Goal: Transaction & Acquisition: Purchase product/service

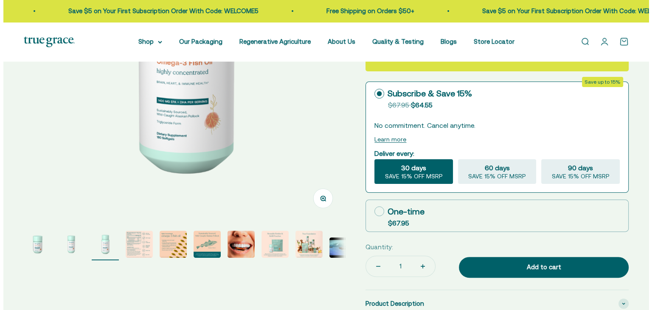
scroll to position [199, 0]
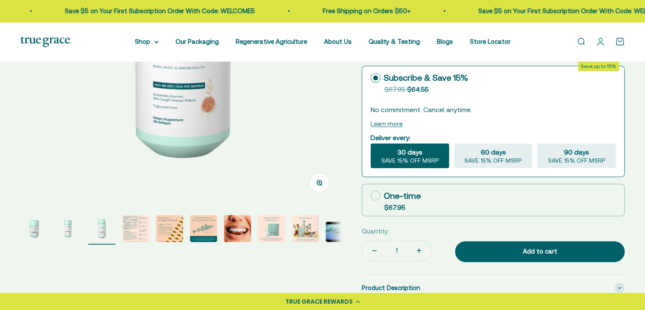
click at [377, 190] on icon at bounding box center [376, 195] width 10 height 10
click at [371, 195] on input "One-time $67.95" at bounding box center [370, 195] width 0 height 0
radio input "true"
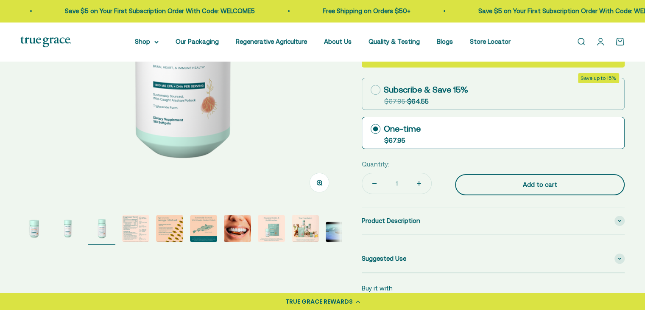
click at [494, 178] on button "Add to cart" at bounding box center [540, 184] width 170 height 21
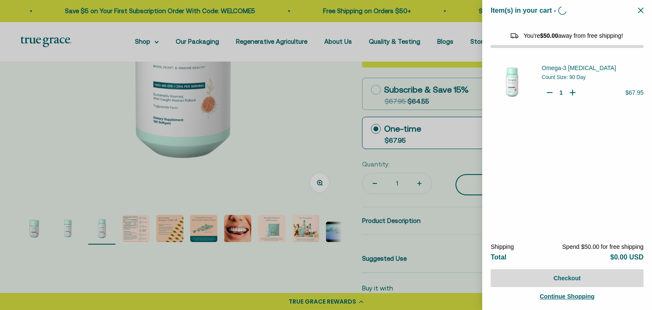
select select "3"
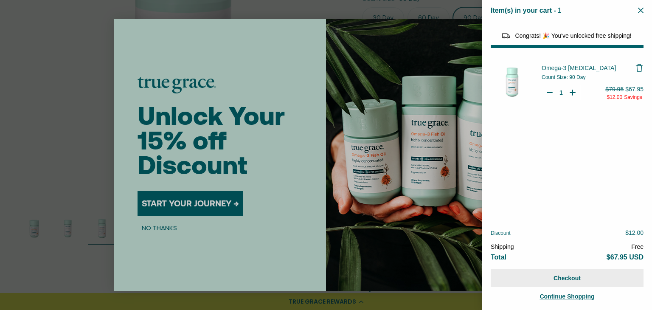
click at [535, 279] on button "Checkout" at bounding box center [566, 278] width 153 height 18
